Goal: Information Seeking & Learning: Check status

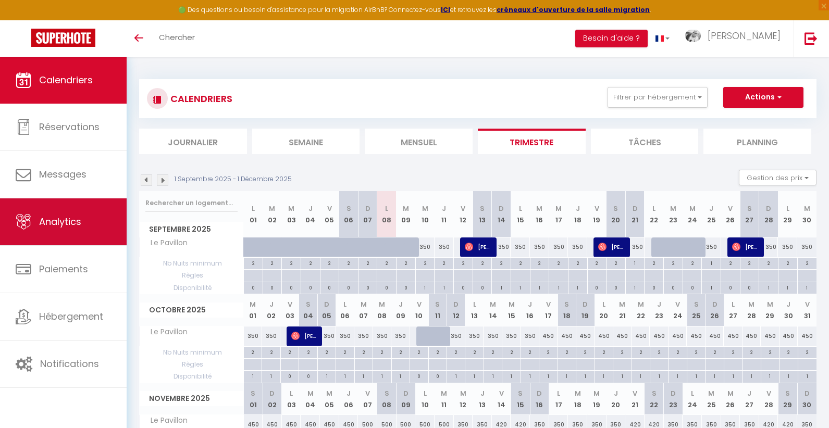
click at [68, 219] on span "Analytics" at bounding box center [60, 221] width 42 height 13
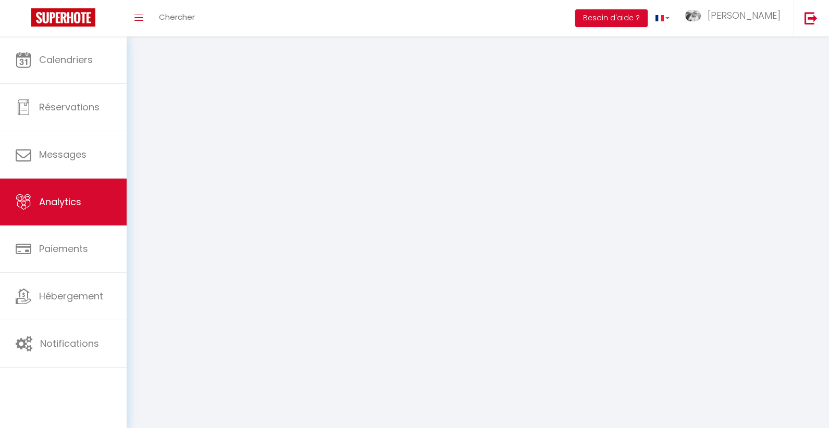
select select "2025"
select select "9"
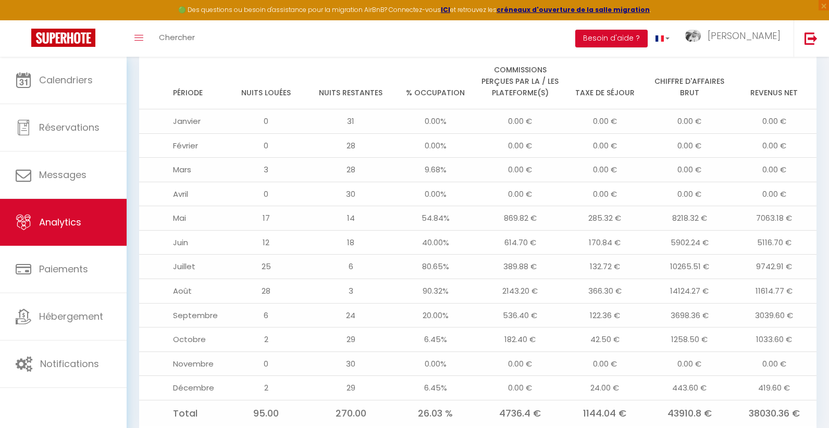
scroll to position [1121, 0]
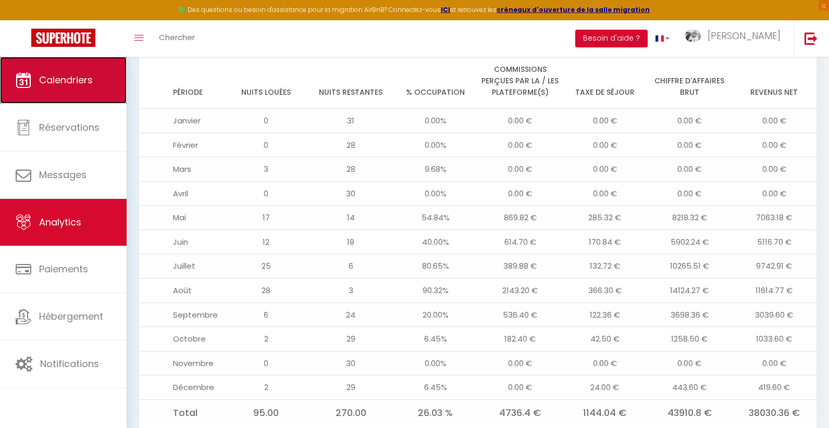
click at [78, 89] on link "Calendriers" at bounding box center [63, 80] width 127 height 47
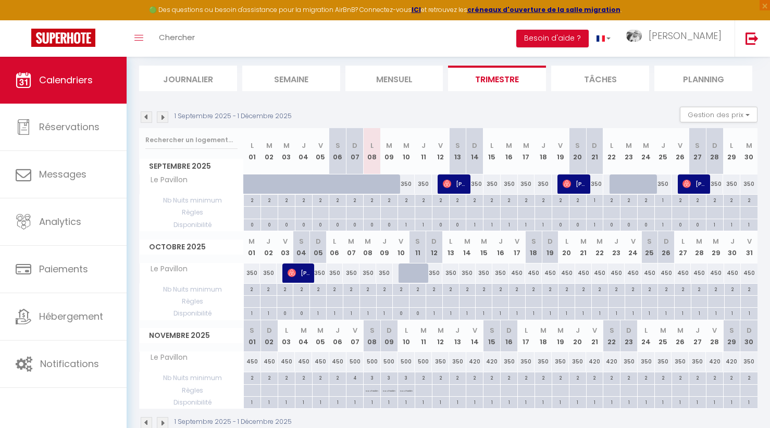
scroll to position [87, 0]
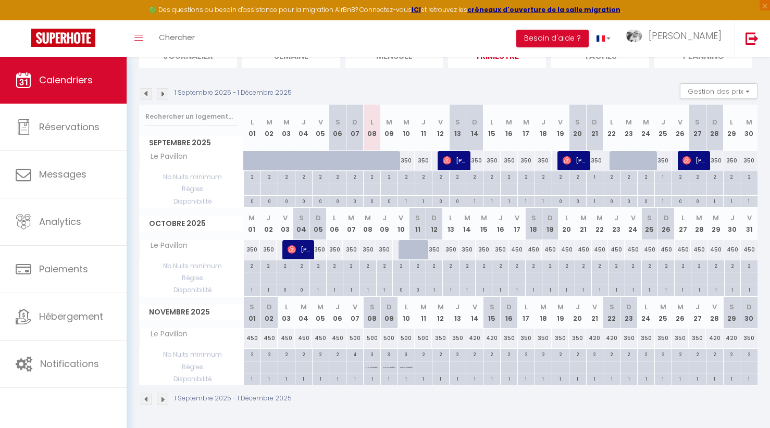
click at [144, 401] on img at bounding box center [146, 399] width 11 height 11
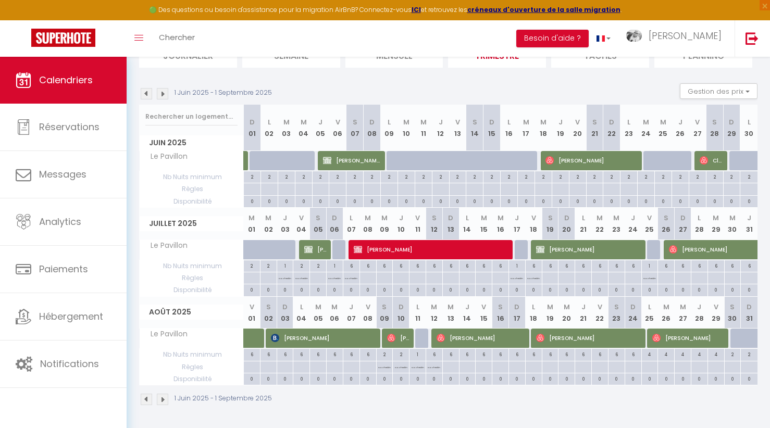
click at [144, 91] on img at bounding box center [146, 93] width 11 height 11
